Goal: Task Accomplishment & Management: Use online tool/utility

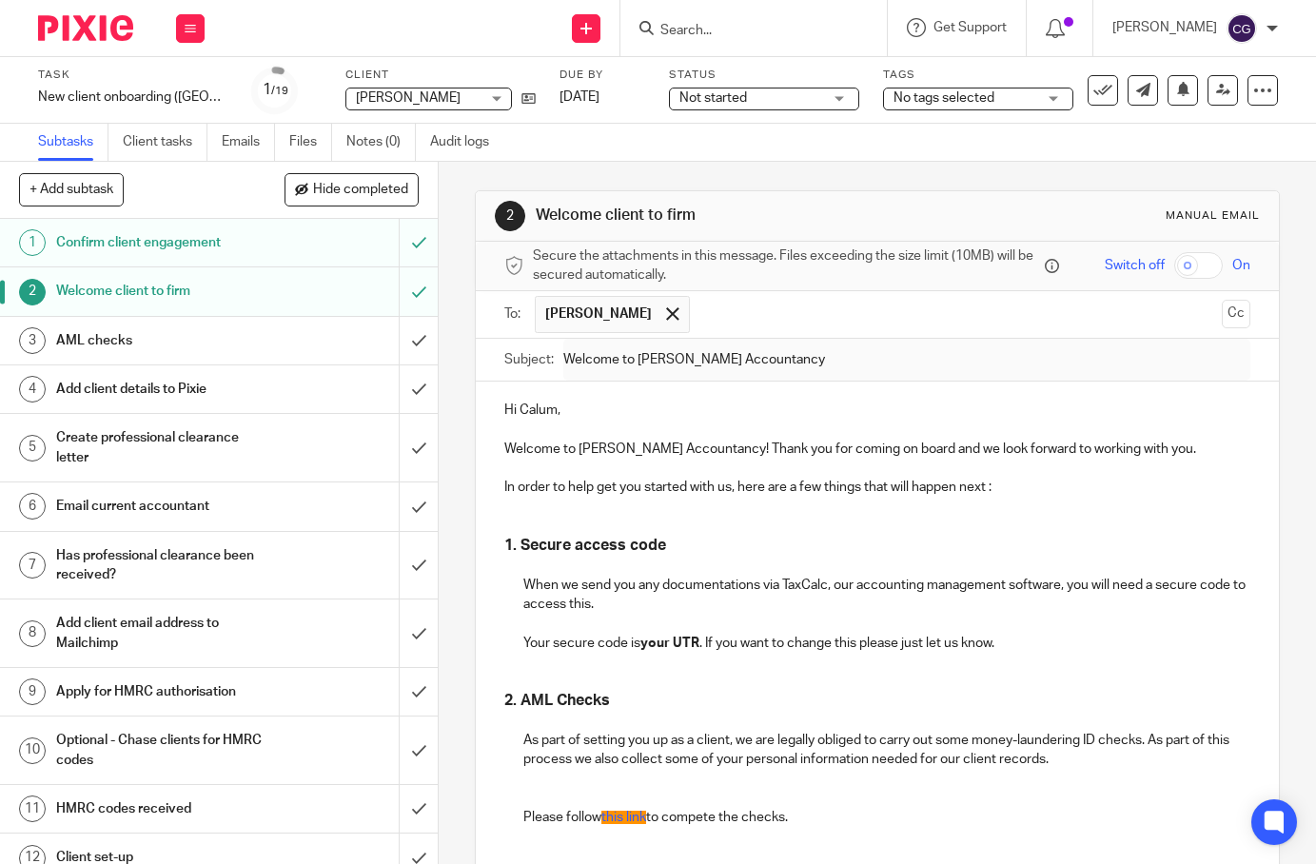
scroll to position [962, 0]
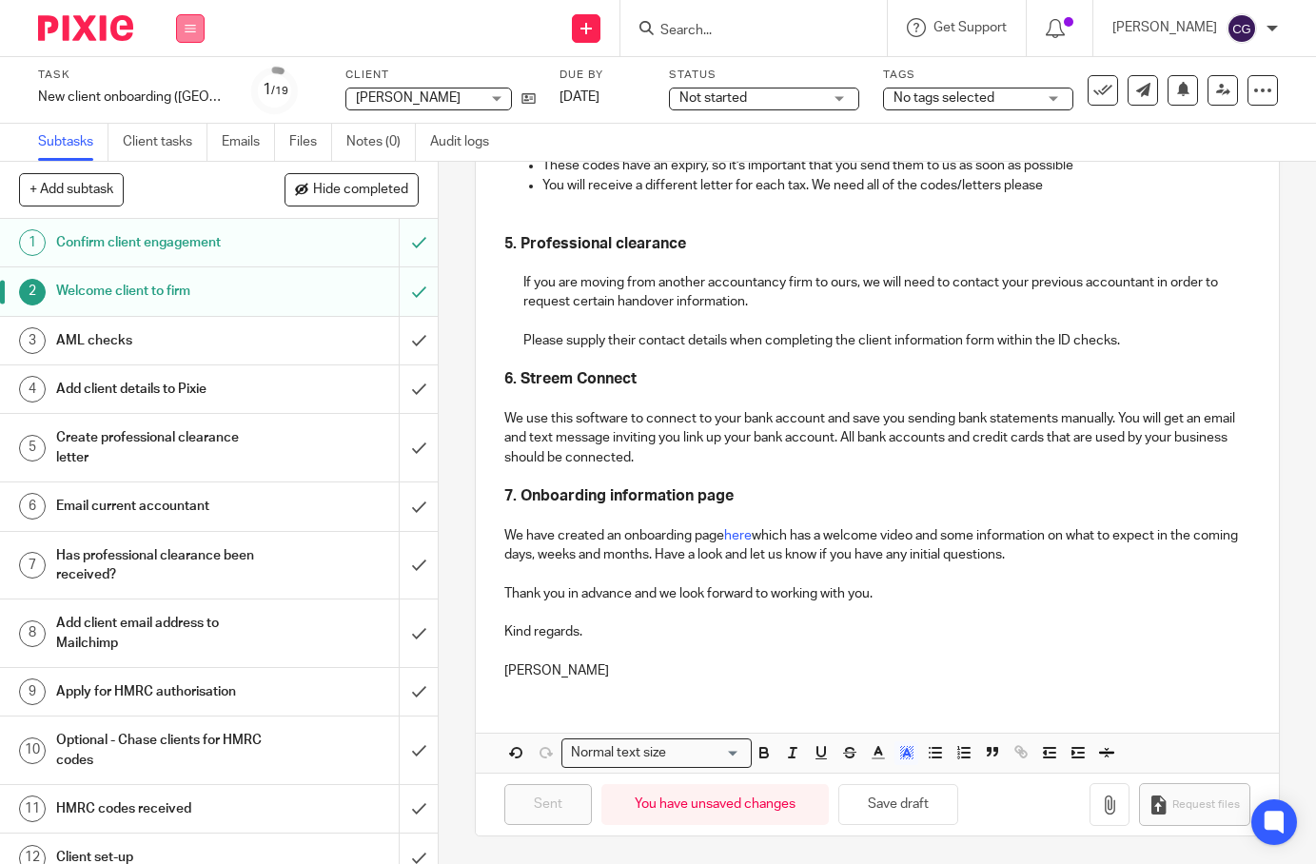
click at [185, 32] on icon at bounding box center [190, 28] width 11 height 11
click at [184, 93] on link "Work" at bounding box center [181, 88] width 33 height 13
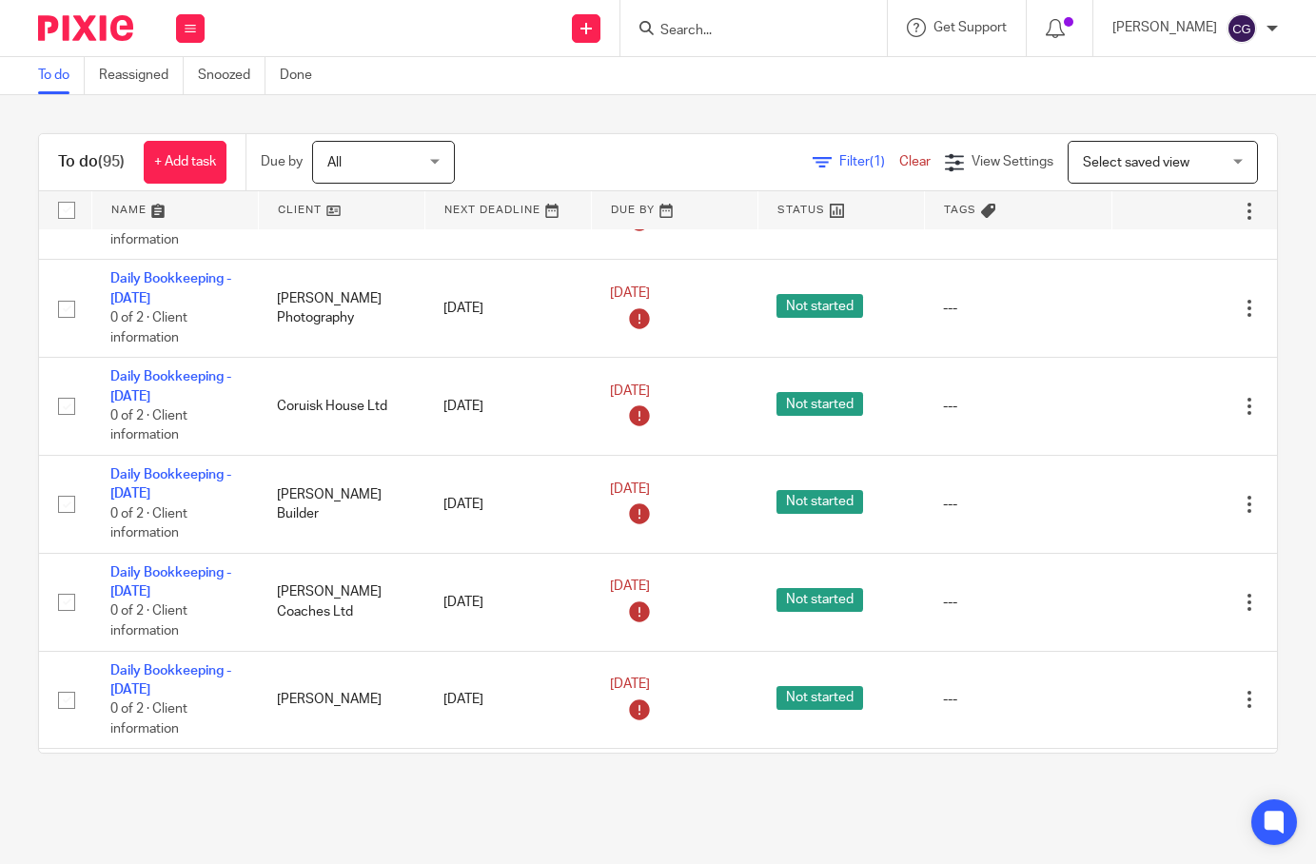
scroll to position [2735, 0]
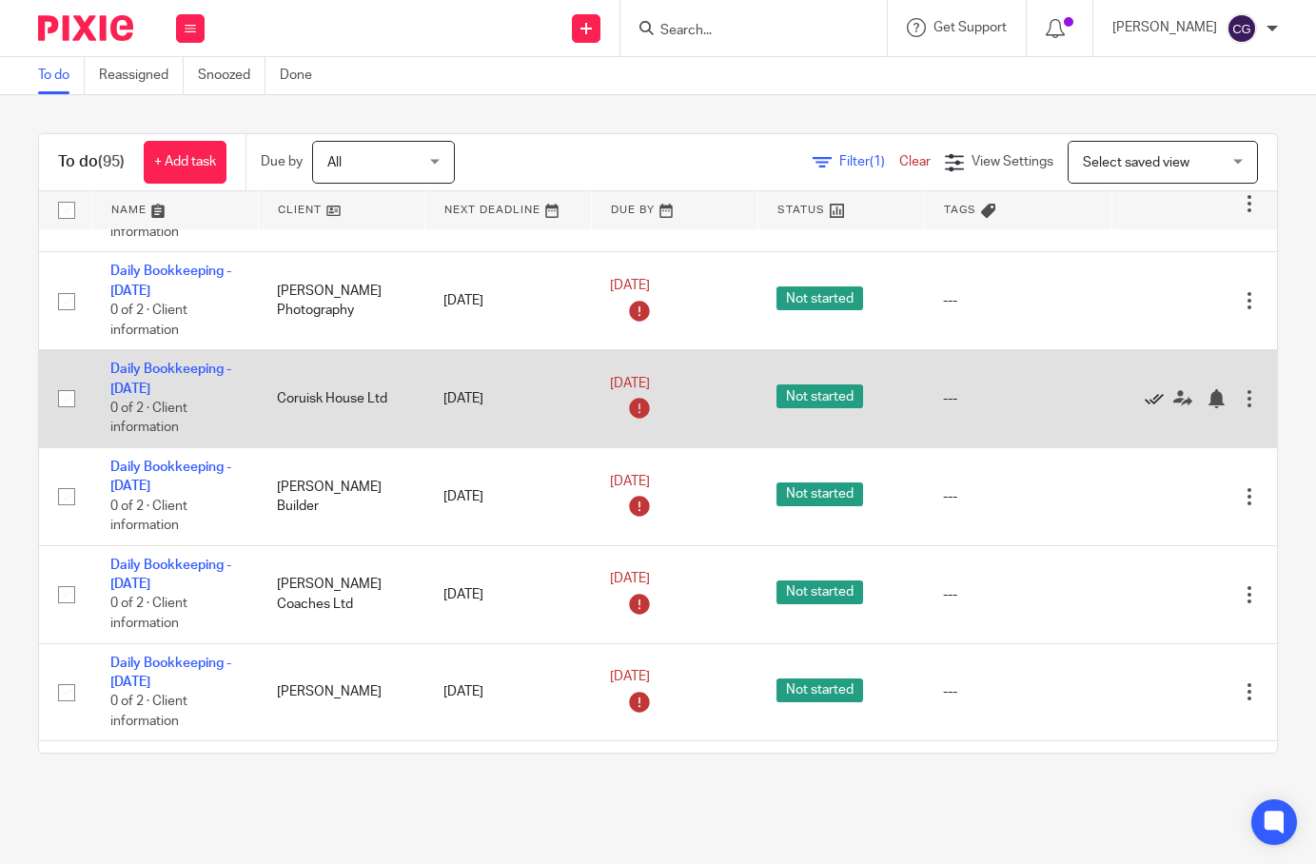
click at [1147, 389] on icon at bounding box center [1154, 398] width 19 height 19
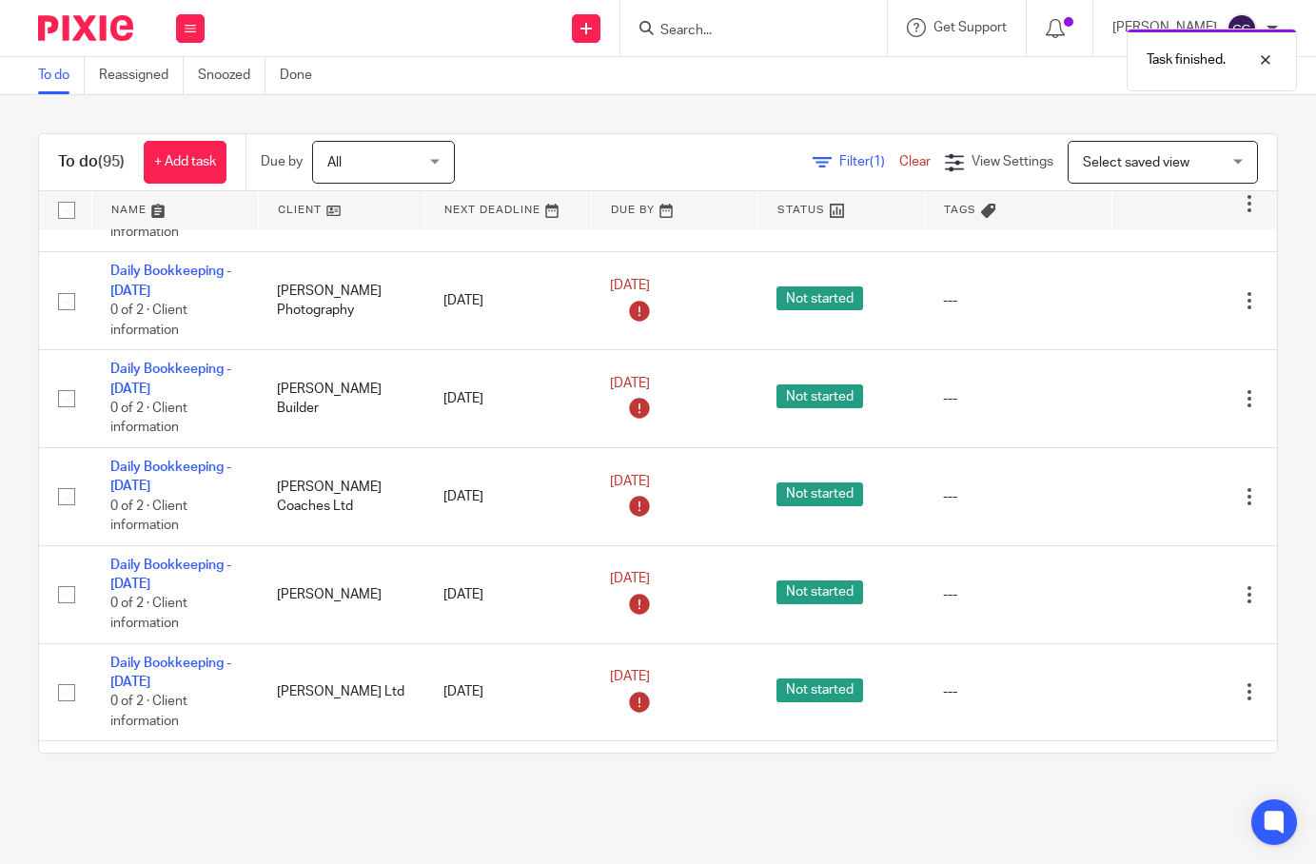
click at [1147, 389] on icon at bounding box center [1154, 398] width 19 height 19
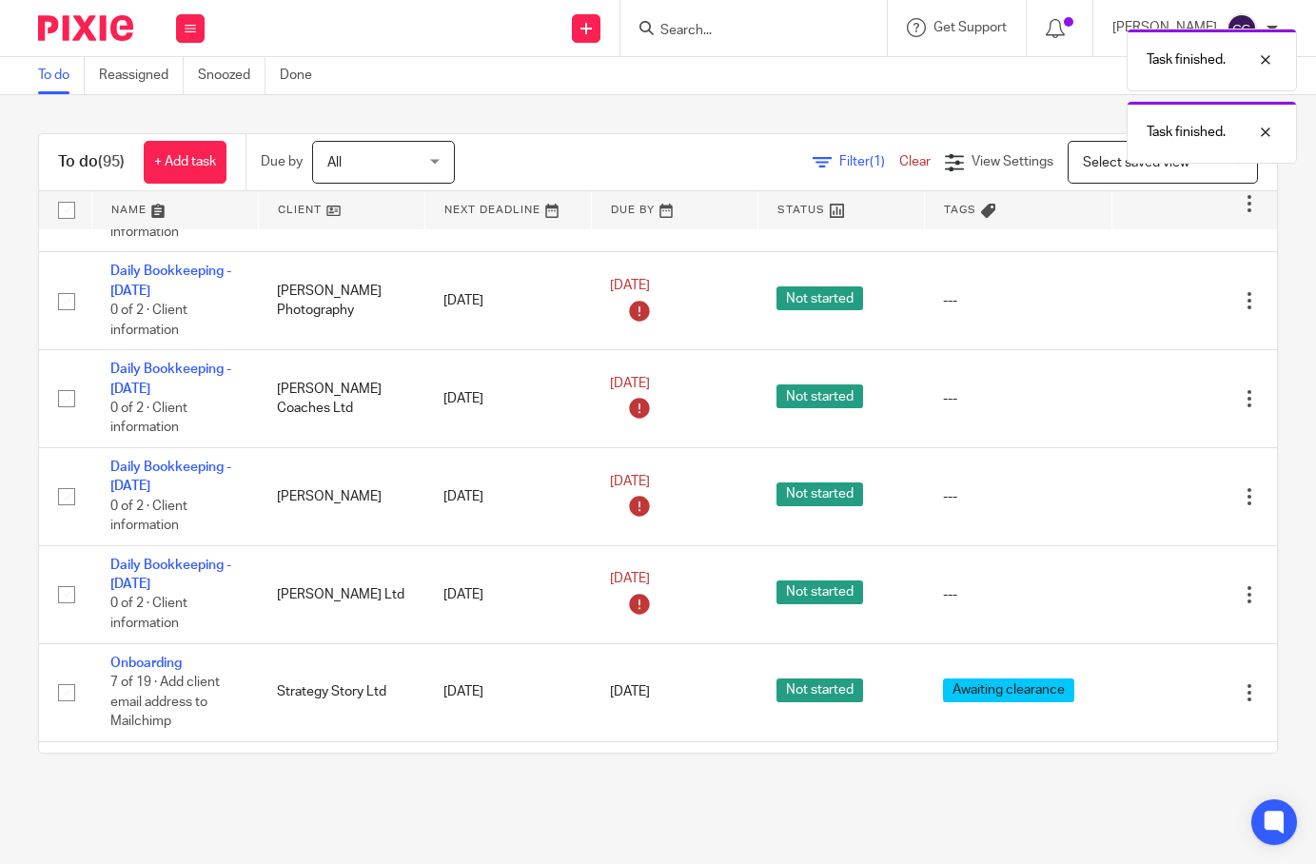
click at [1147, 389] on icon at bounding box center [1154, 398] width 19 height 19
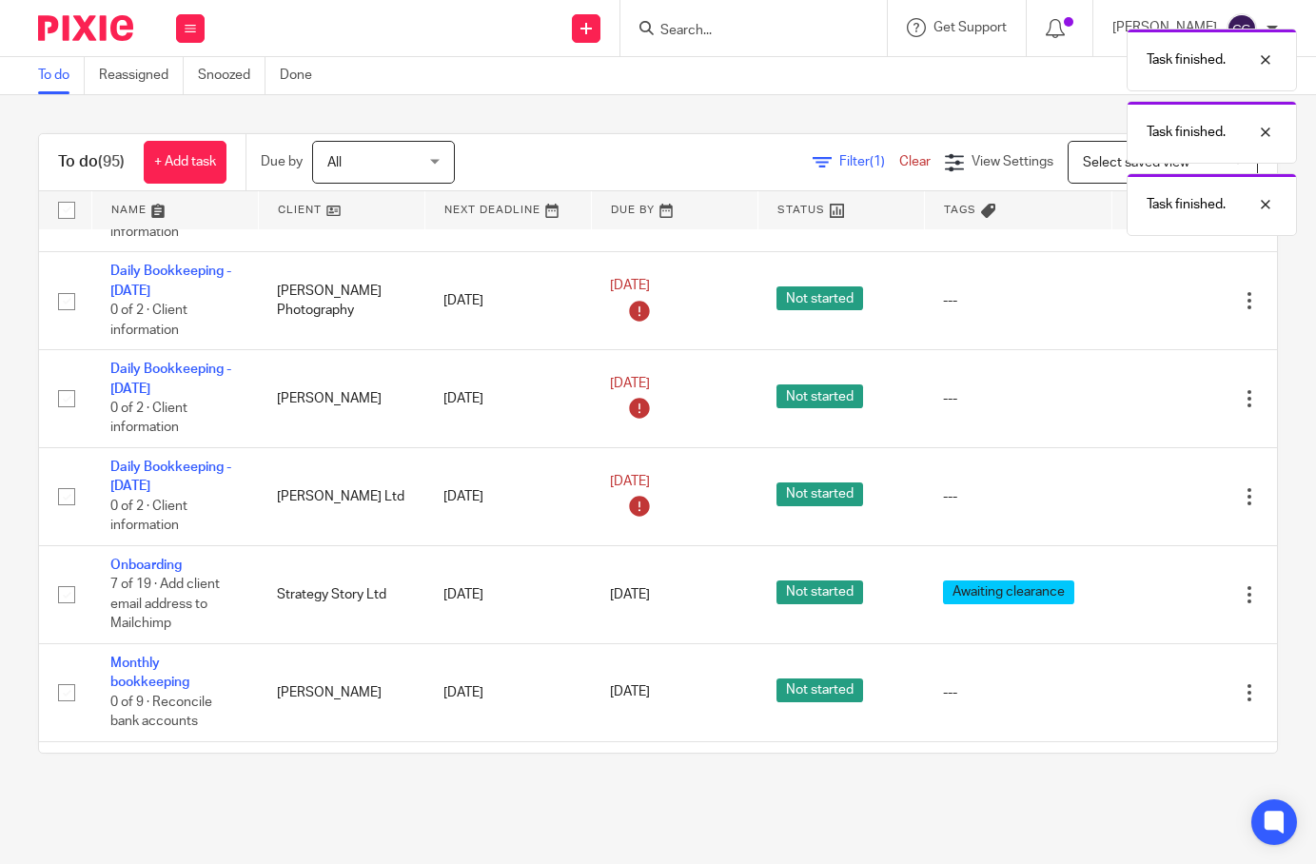
click at [1147, 389] on icon at bounding box center [1154, 398] width 19 height 19
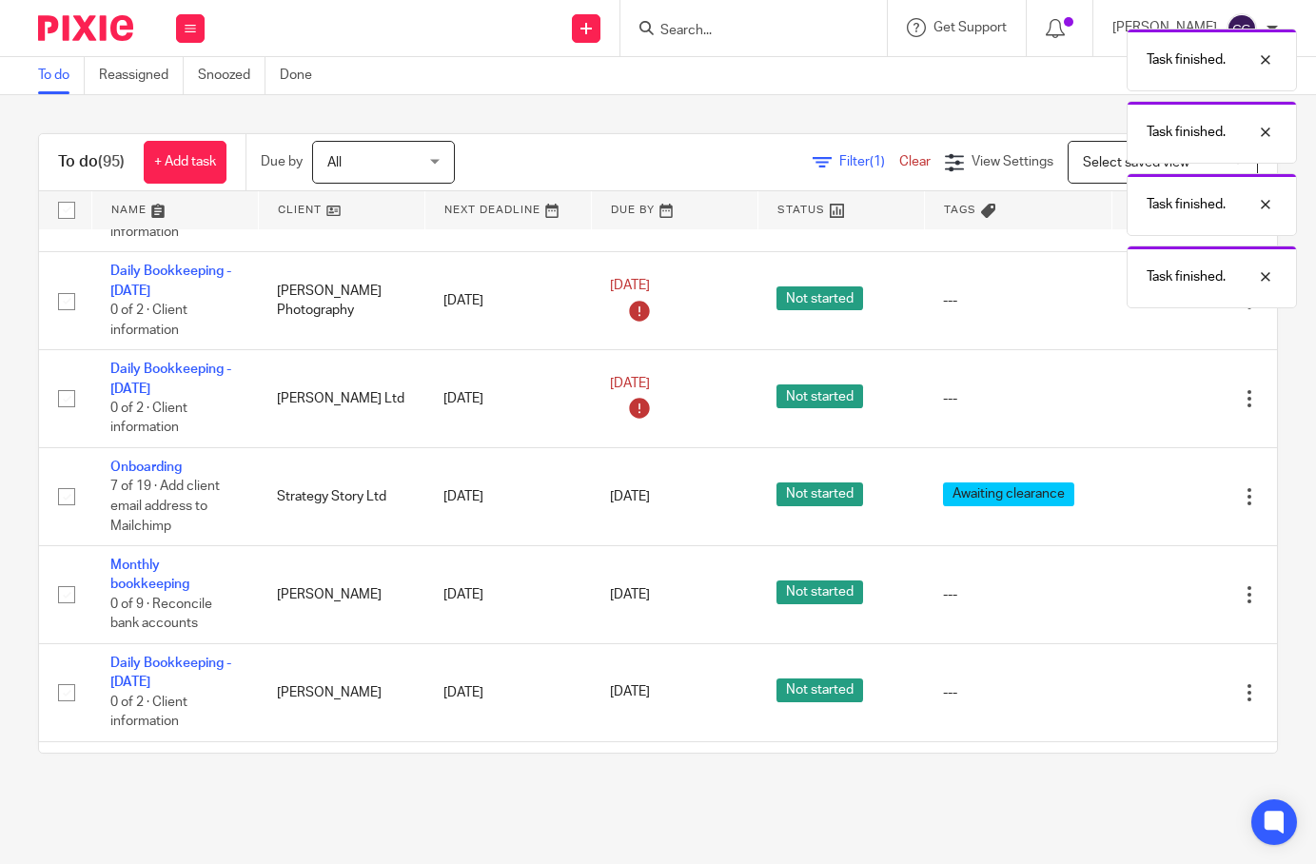
click at [1147, 389] on icon at bounding box center [1154, 398] width 19 height 19
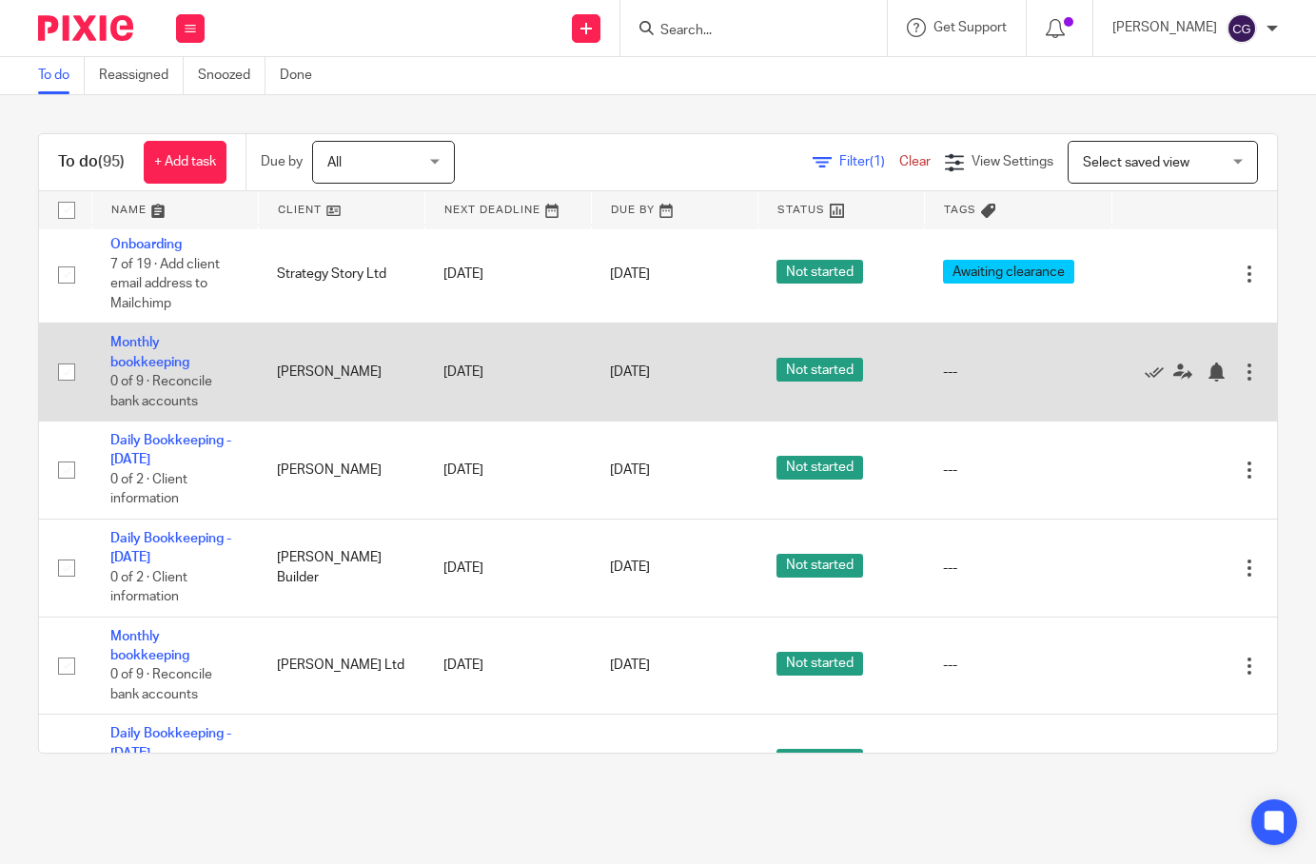
scroll to position [2861, 0]
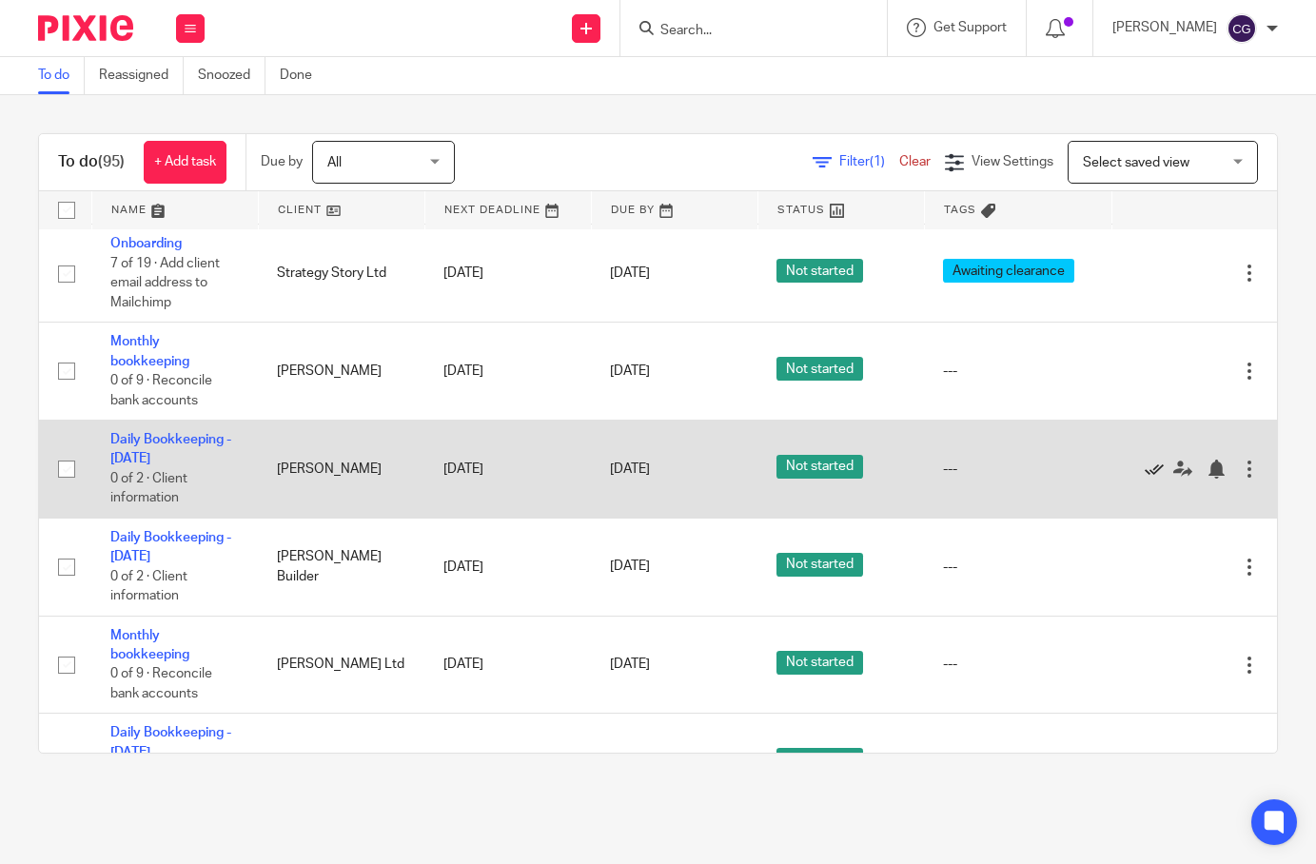
click at [1156, 460] on icon at bounding box center [1154, 469] width 19 height 19
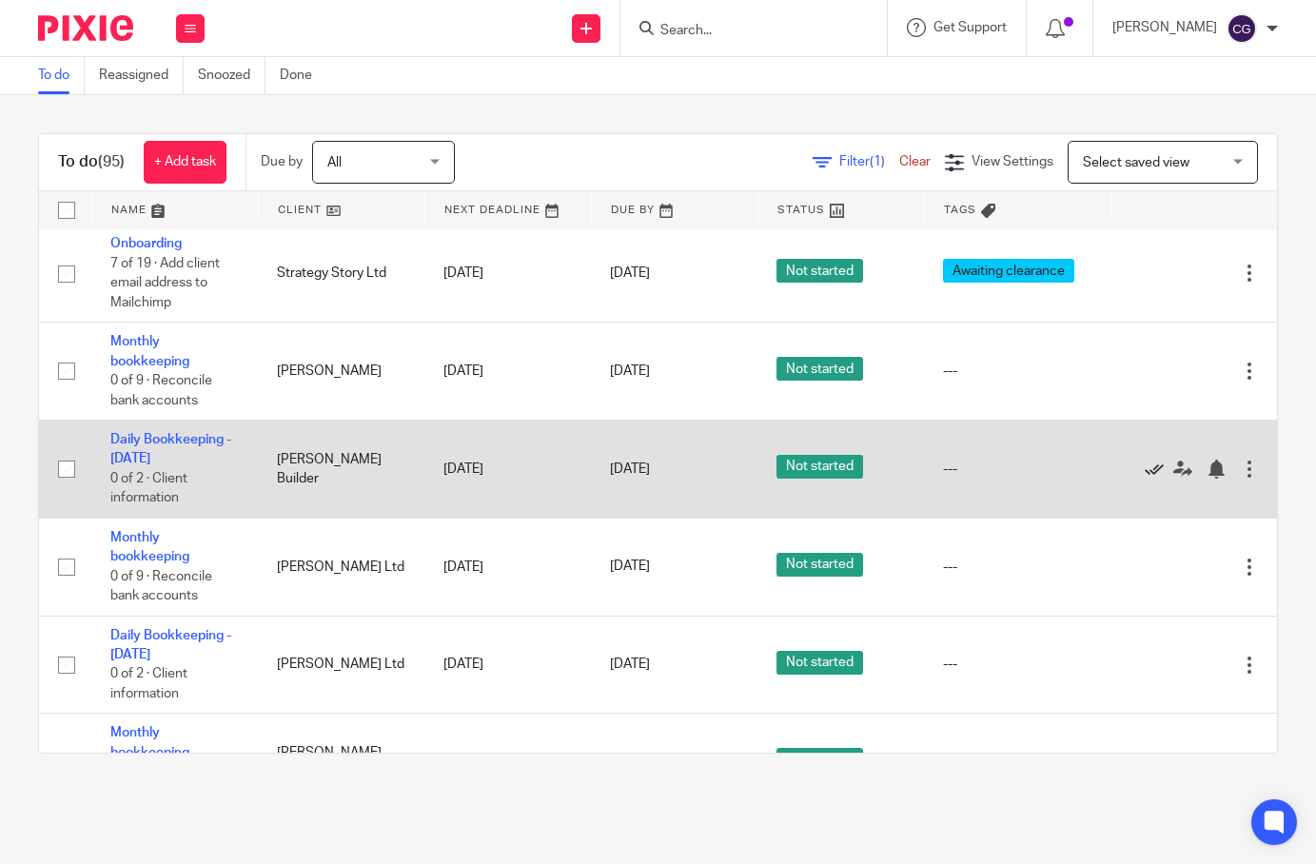
click at [1151, 460] on icon at bounding box center [1154, 469] width 19 height 19
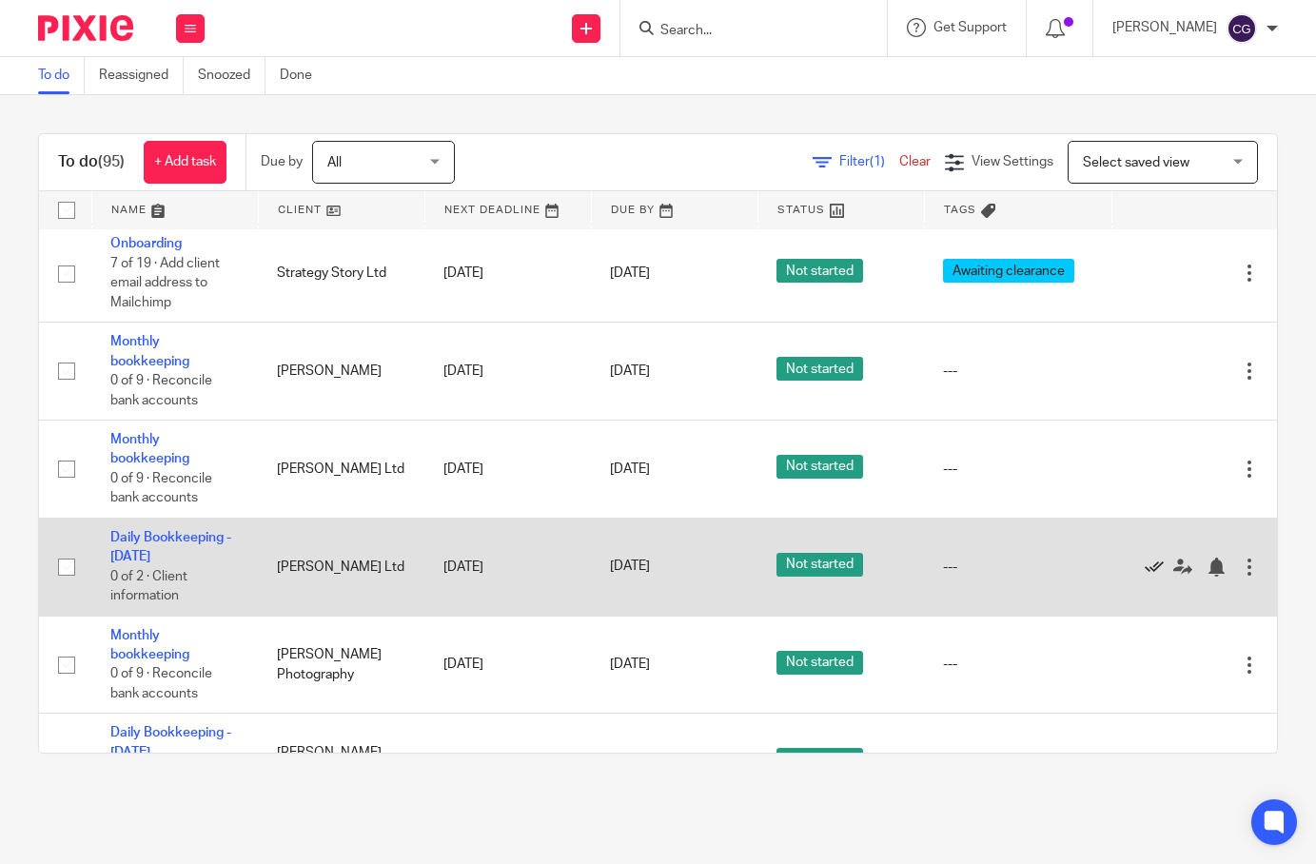
click at [1156, 558] on icon at bounding box center [1154, 567] width 19 height 19
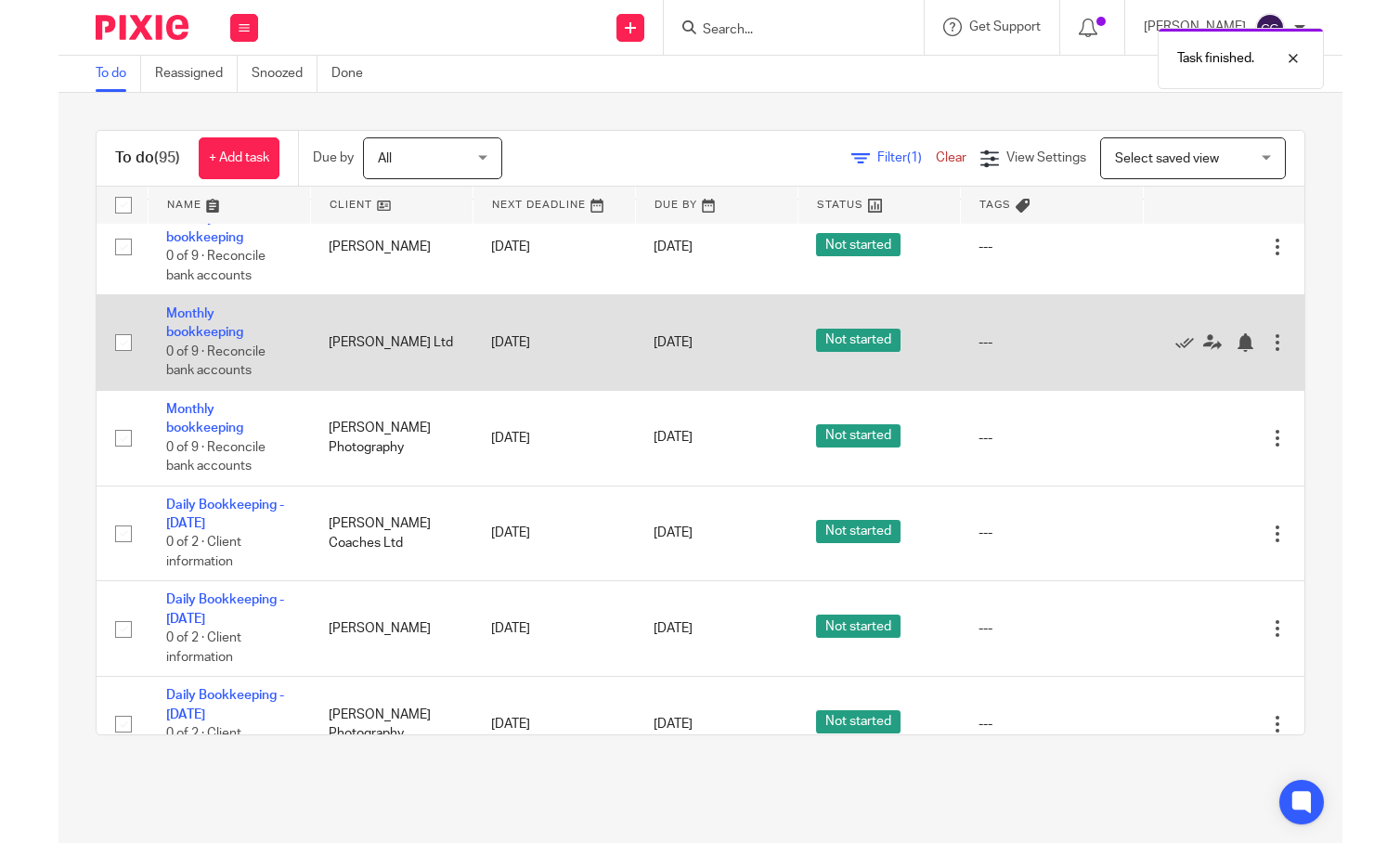
scroll to position [2926, 0]
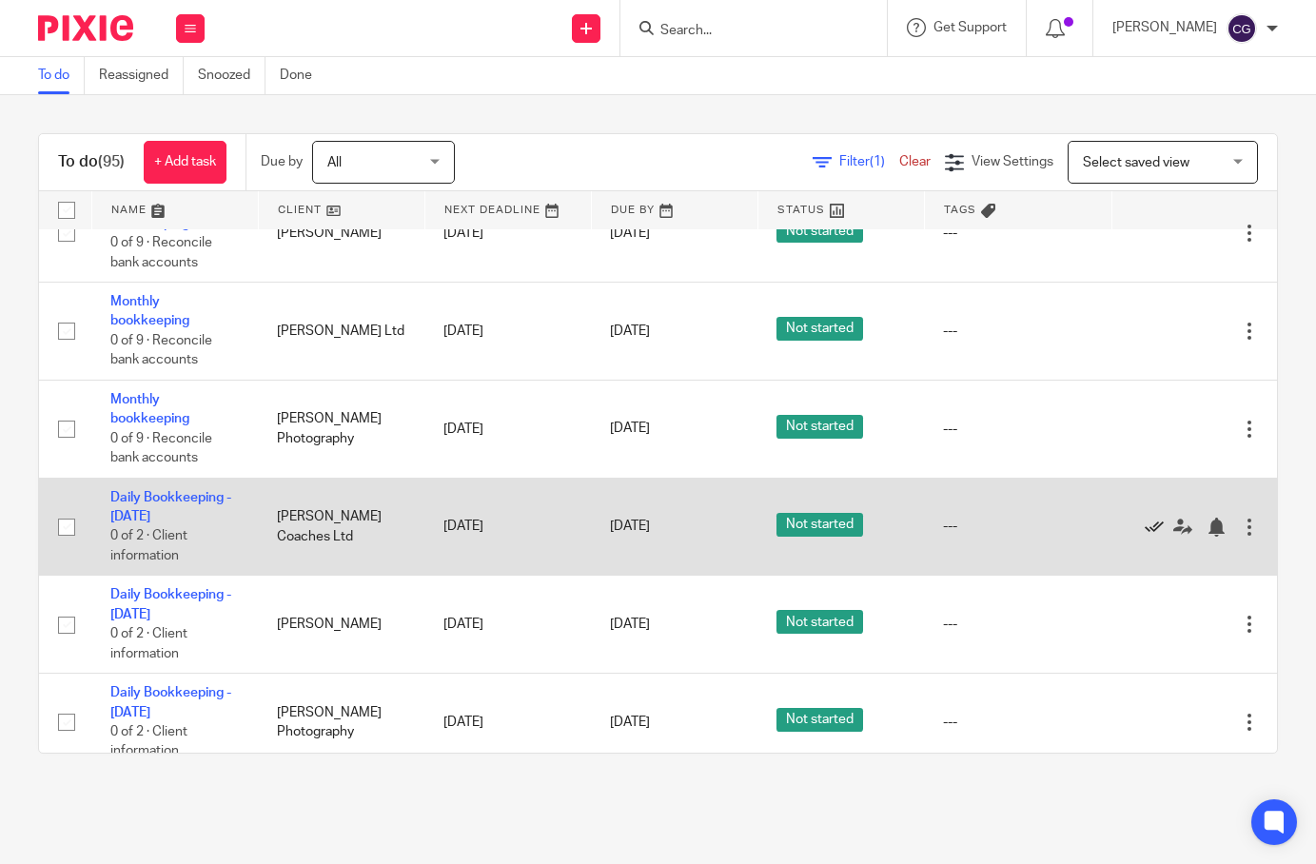
click at [1152, 518] on icon at bounding box center [1154, 527] width 19 height 19
click at [1148, 518] on icon at bounding box center [1154, 527] width 19 height 19
click at [1156, 518] on icon at bounding box center [1154, 527] width 19 height 19
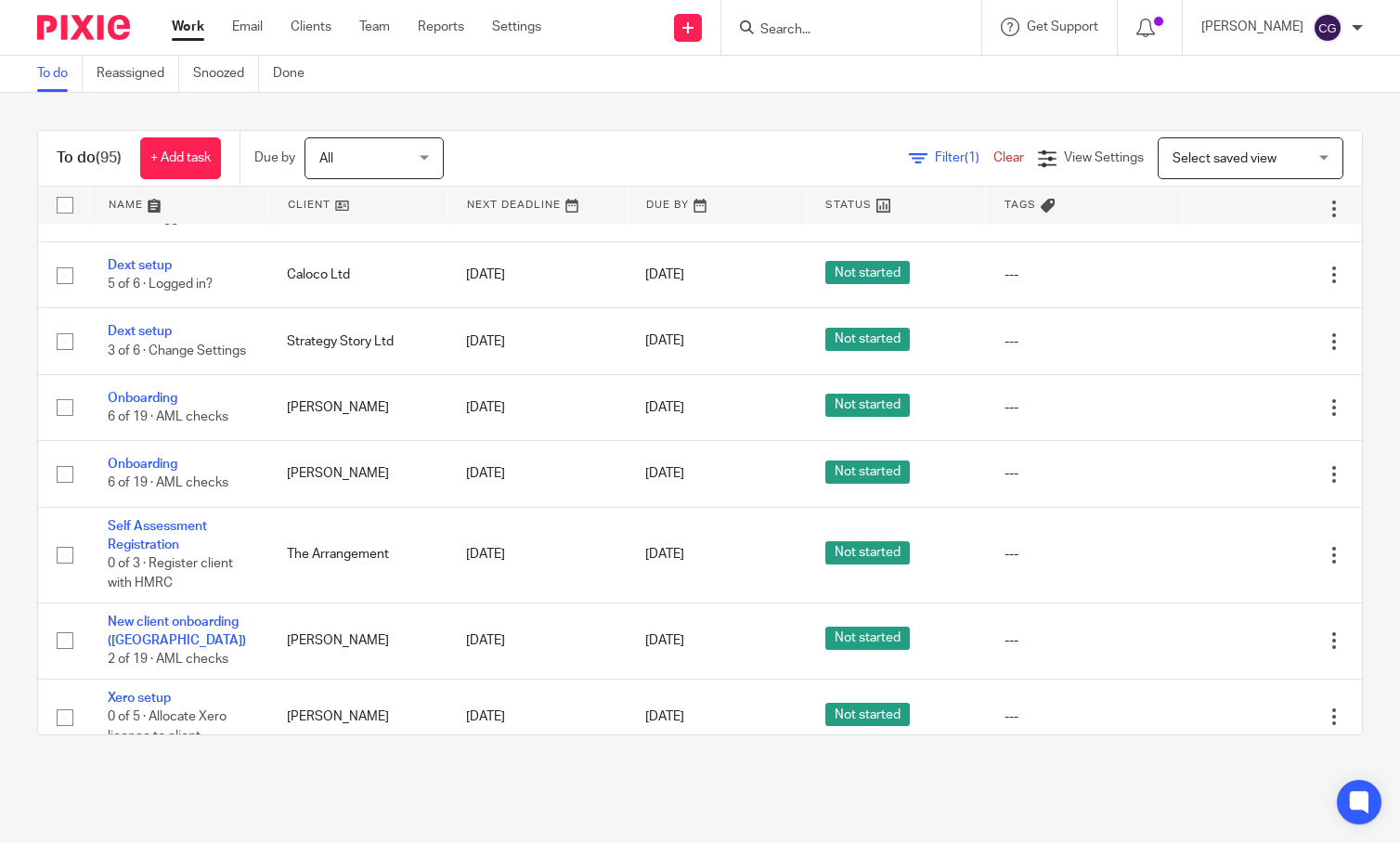
scroll to position [2722, 0]
